Goal: Task Accomplishment & Management: Complete application form

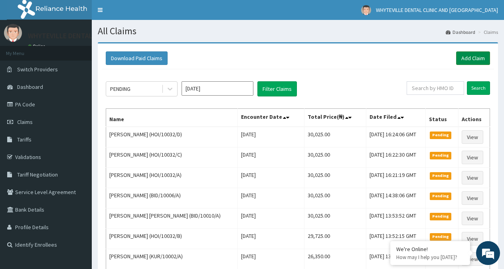
click at [482, 56] on link "Add Claim" at bounding box center [473, 58] width 34 height 14
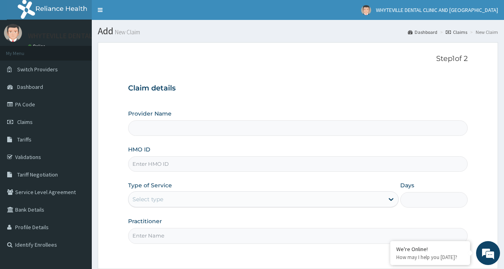
click at [161, 167] on input "HMO ID" at bounding box center [297, 164] width 339 height 16
type input "WHYTEVILLE DENTAL CLINIC AND [GEOGRAPHIC_DATA]"
type input "RLD/10172/A"
click at [225, 199] on div "Select type" at bounding box center [255, 199] width 255 height 13
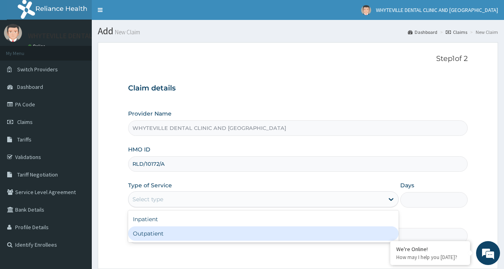
click at [217, 231] on div "Outpatient" at bounding box center [263, 234] width 270 height 14
type input "1"
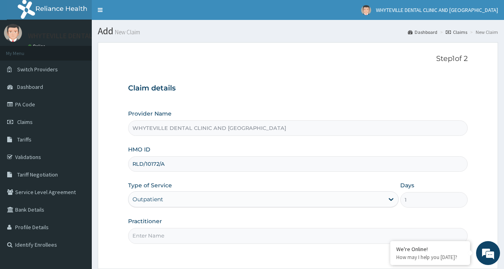
drag, startPoint x: 230, startPoint y: 226, endPoint x: 222, endPoint y: 229, distance: 8.2
click at [228, 226] on div "Practitioner" at bounding box center [297, 230] width 339 height 26
click at [218, 232] on input "Practitioner" at bounding box center [297, 236] width 339 height 16
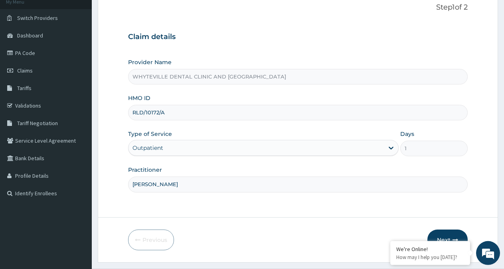
scroll to position [71, 0]
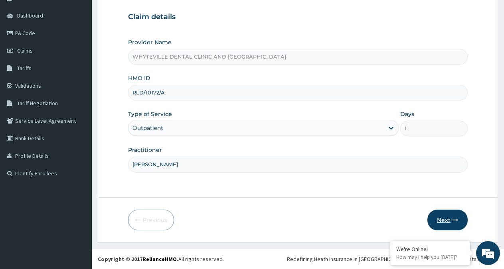
type input "[PERSON_NAME]"
click at [449, 222] on button "Next" at bounding box center [447, 220] width 40 height 21
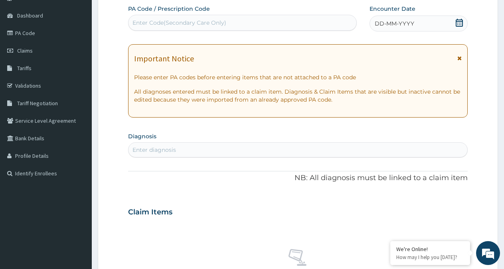
click at [234, 23] on div "Enter Code(Secondary Care Only)" at bounding box center [242, 22] width 228 height 13
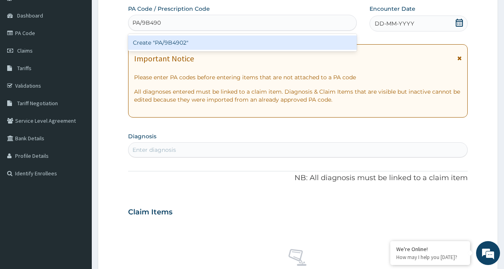
type input "PA/9B4902"
click at [249, 37] on div "Create "PA/9B4902"" at bounding box center [242, 42] width 229 height 14
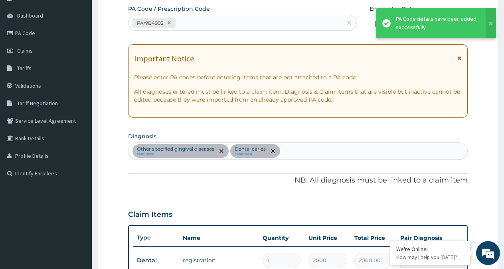
scroll to position [307, 0]
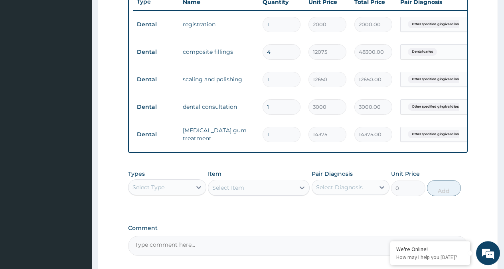
click at [276, 51] on input "4" at bounding box center [281, 52] width 38 height 16
type input "0.00"
type input "3"
type input "36225.00"
type input "0.00"
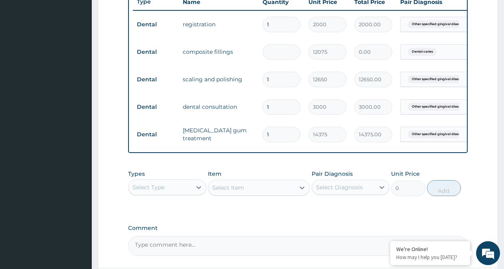
type input "4"
type input "48300.00"
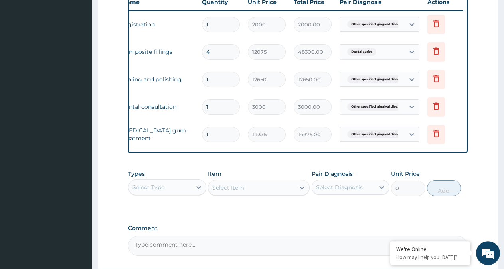
scroll to position [0, 61]
click at [439, 112] on icon at bounding box center [436, 107] width 18 height 20
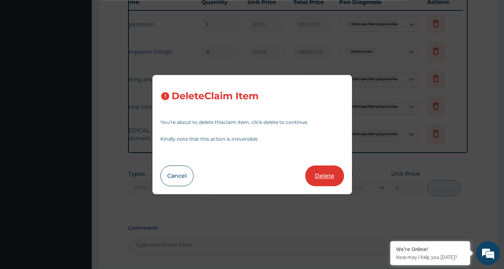
click at [325, 175] on button "Delete" at bounding box center [324, 176] width 39 height 21
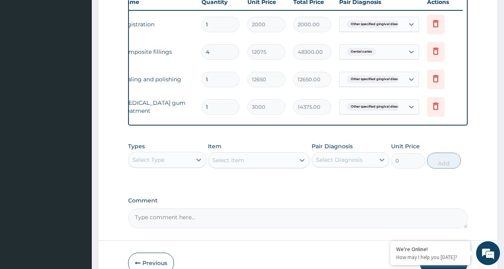
type input "14375"
type input "14375.00"
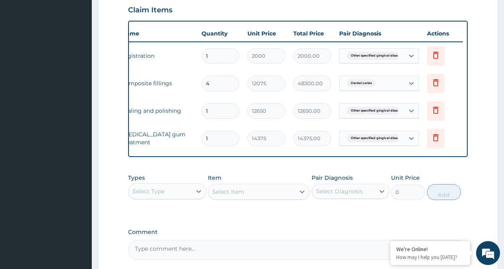
scroll to position [226, 0]
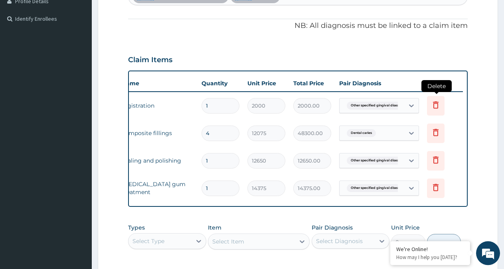
click at [437, 106] on icon at bounding box center [436, 104] width 6 height 7
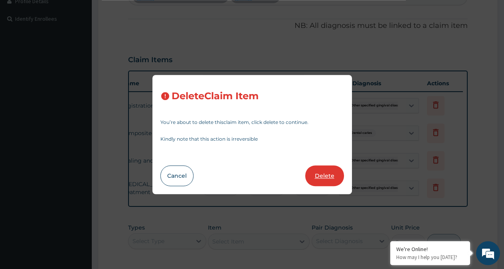
click at [334, 175] on button "Delete" at bounding box center [324, 176] width 39 height 21
type input "4"
type input "12075"
type input "48300.00"
type input "1"
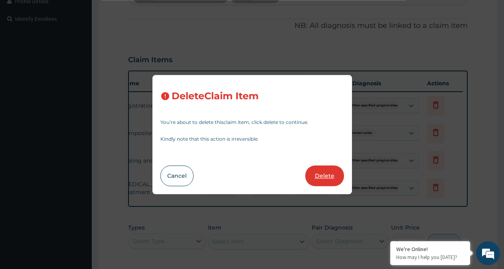
type input "12650"
type input "12650.00"
type input "14375"
type input "14375.00"
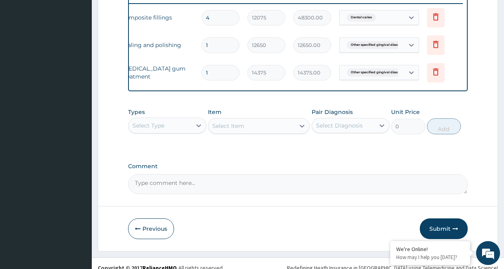
scroll to position [330, 0]
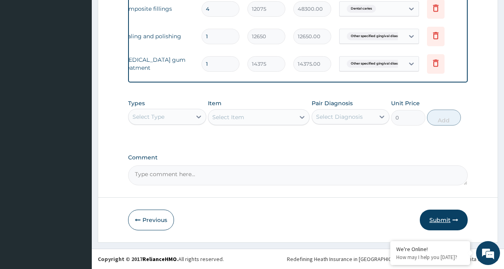
click at [441, 217] on button "Submit" at bounding box center [444, 220] width 48 height 21
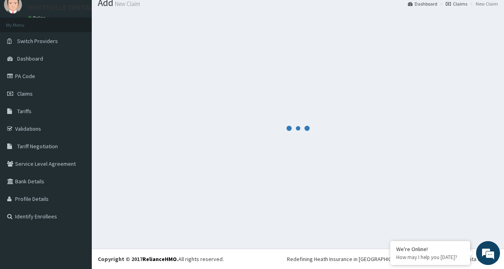
scroll to position [28, 0]
